Goal: Find specific page/section: Find specific page/section

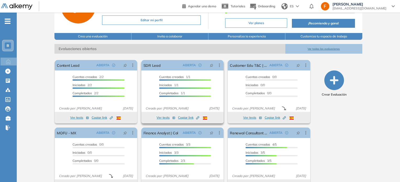
scroll to position [52, 0]
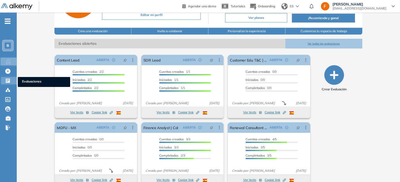
click at [6, 78] on icon at bounding box center [7, 80] width 5 height 5
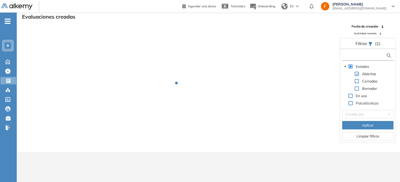
click at [350, 58] on input "text" at bounding box center [364, 55] width 42 height 5
type input "***"
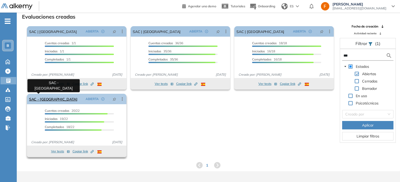
click at [44, 100] on link "SAC - [GEOGRAPHIC_DATA]" at bounding box center [53, 99] width 48 height 10
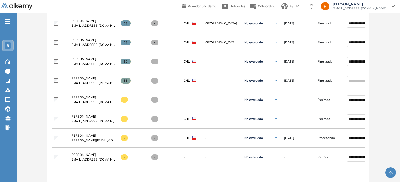
scroll to position [459, 0]
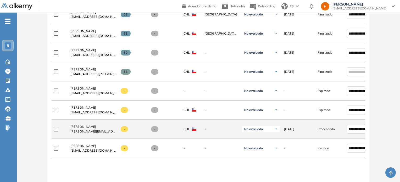
click at [84, 126] on span "[PERSON_NAME]" at bounding box center [83, 127] width 26 height 4
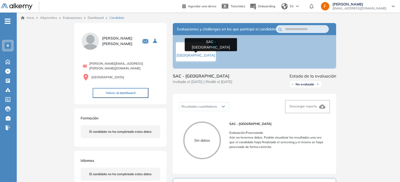
click at [197, 53] on span "SAC - [GEOGRAPHIC_DATA]" at bounding box center [195, 52] width 39 height 11
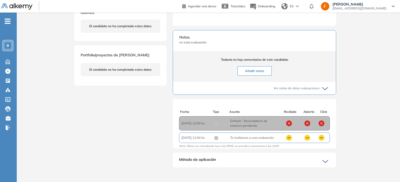
scroll to position [157, 0]
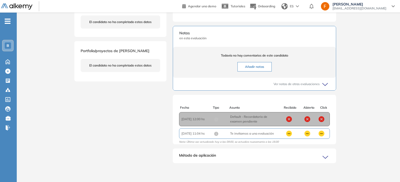
click at [219, 153] on div "Método de aplicación" at bounding box center [254, 158] width 163 height 10
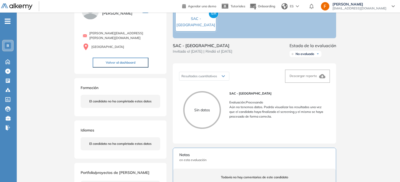
scroll to position [0, 0]
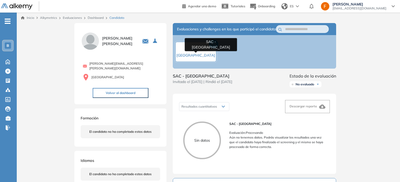
click at [196, 55] on span "SAC - Chile" at bounding box center [195, 52] width 39 height 11
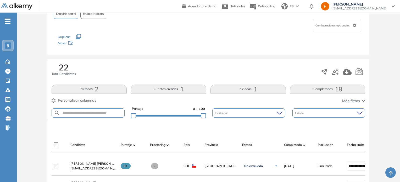
click at [175, 92] on button "Cuentas creadas 1" at bounding box center [168, 89] width 75 height 9
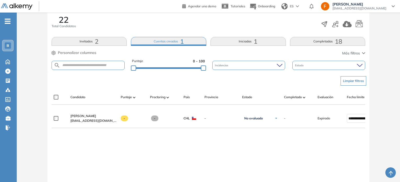
click at [233, 42] on button "Iniciadas 1" at bounding box center [247, 41] width 75 height 9
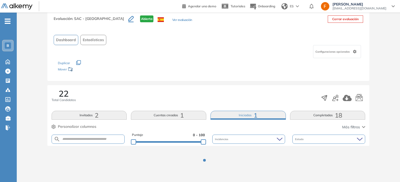
scroll to position [88, 0]
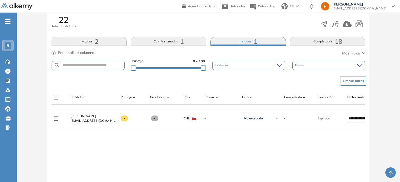
click at [309, 38] on button "Completadas 18" at bounding box center [327, 41] width 75 height 9
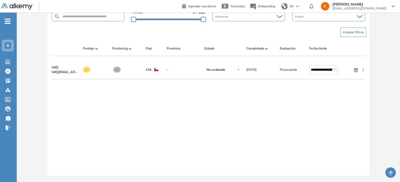
scroll to position [0, 0]
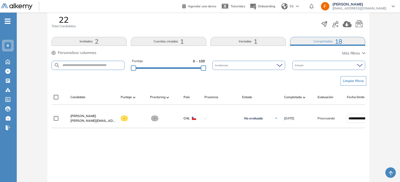
click at [75, 43] on button "Invitados 2" at bounding box center [89, 41] width 75 height 9
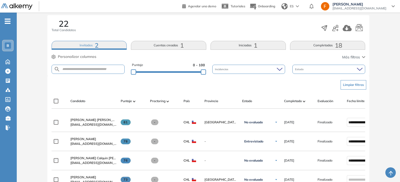
scroll to position [14, 0]
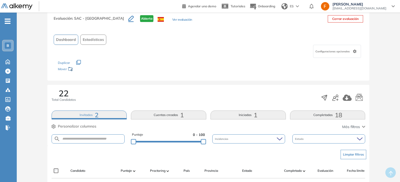
click at [77, 114] on button "Invitados 2" at bounding box center [89, 114] width 75 height 9
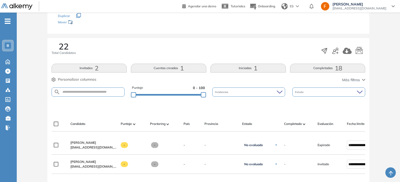
scroll to position [54, 0]
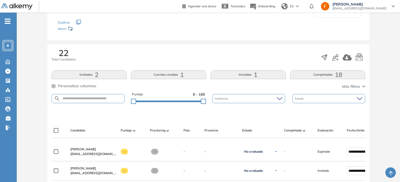
click at [60, 55] on span "22" at bounding box center [64, 53] width 10 height 8
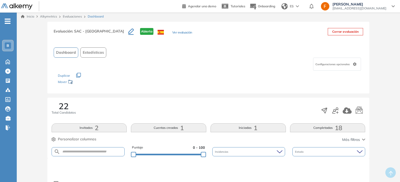
scroll to position [0, 0]
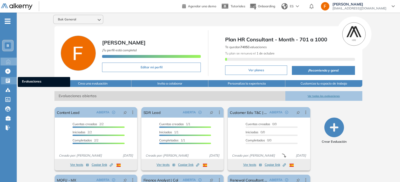
click at [10, 83] on div at bounding box center [8, 80] width 6 height 6
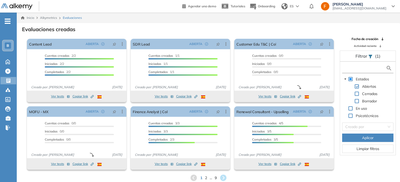
click at [375, 67] on input "text" at bounding box center [364, 67] width 42 height 5
type input "***"
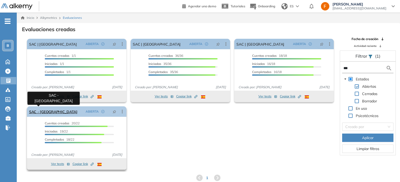
click at [38, 111] on link "SAC - [GEOGRAPHIC_DATA]" at bounding box center [53, 111] width 48 height 10
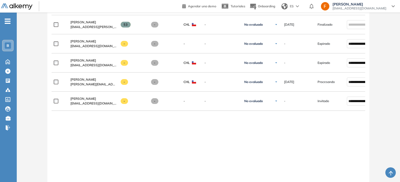
scroll to position [462, 0]
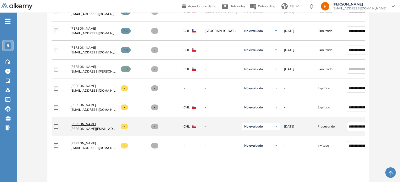
click at [85, 125] on span "[PERSON_NAME]" at bounding box center [83, 124] width 26 height 4
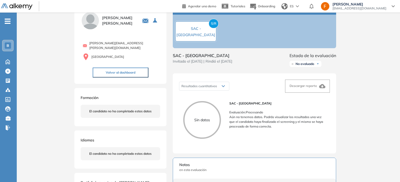
scroll to position [52, 0]
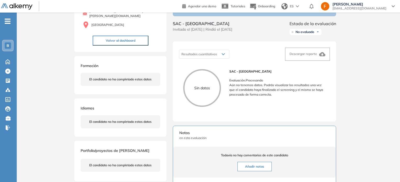
click at [310, 34] on span "No evaluado" at bounding box center [304, 32] width 19 height 4
click at [346, 38] on div "Inicio Alkymetrics Evaluaciones Dashboard Candidato Duración : 00:00:00 Cantida…" at bounding box center [208, 120] width 383 height 321
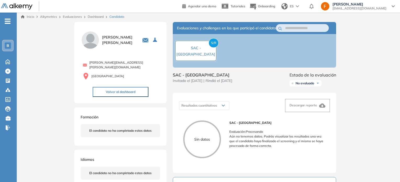
scroll to position [0, 0]
